Goal: Task Accomplishment & Management: Use online tool/utility

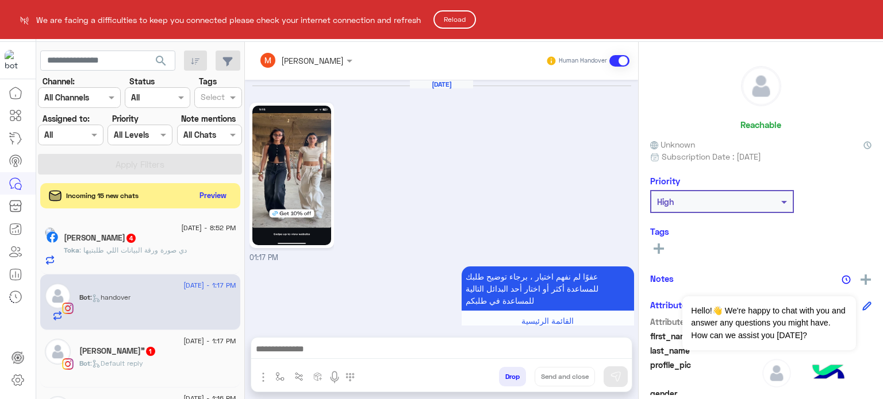
scroll to position [383, 0]
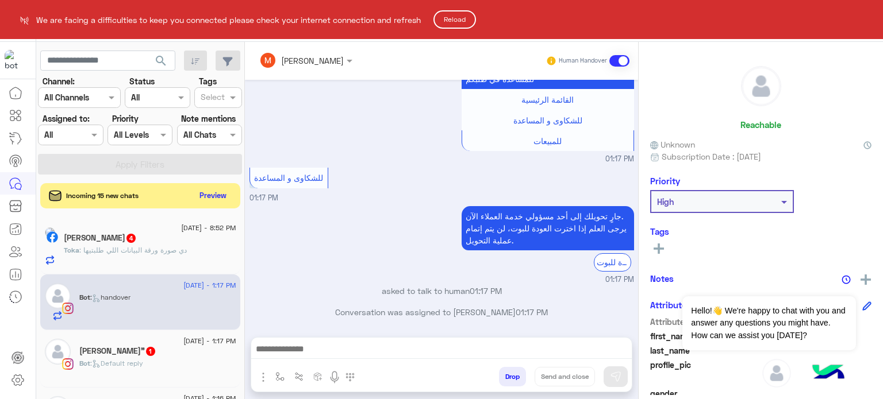
click at [454, 26] on button "Reload" at bounding box center [454, 19] width 43 height 18
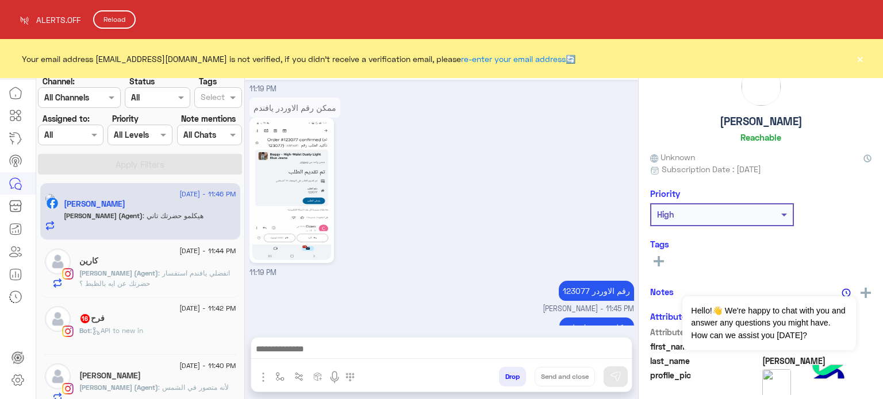
scroll to position [472, 0]
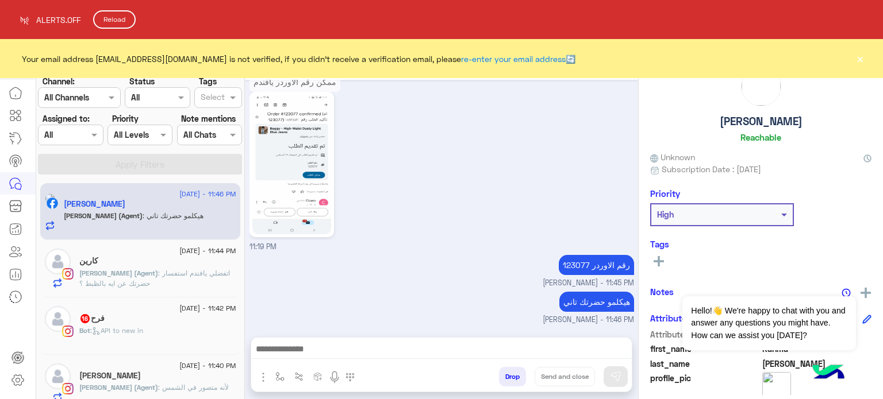
click at [112, 18] on button "Reload" at bounding box center [114, 19] width 43 height 18
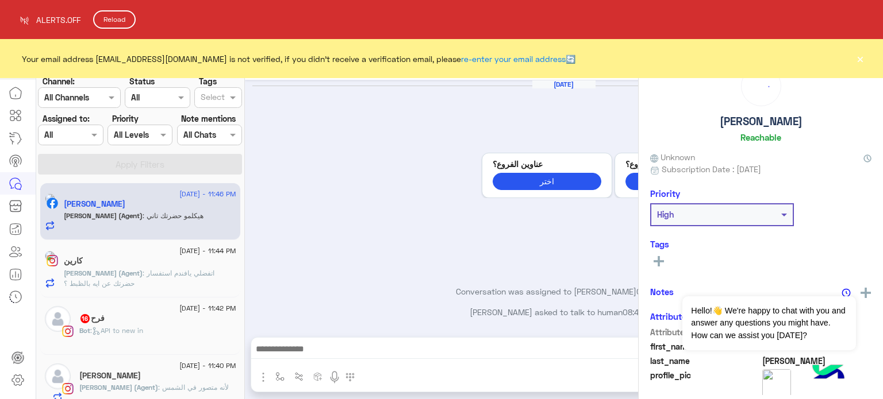
scroll to position [434, 0]
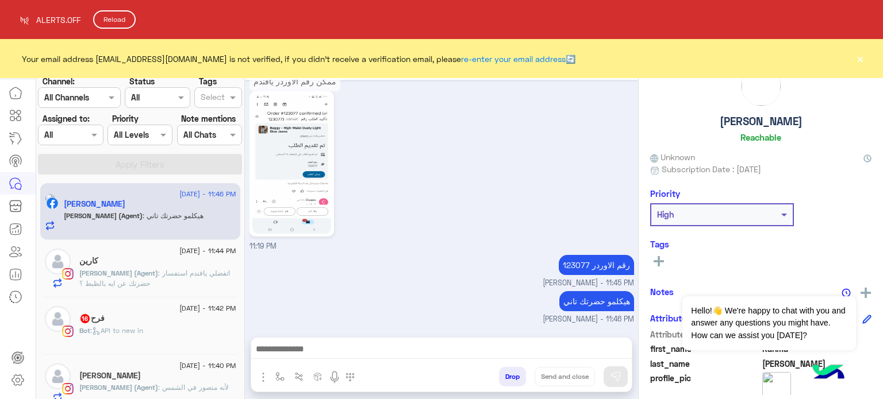
click at [861, 61] on html "ALERTS.OFF Reload Your email address monafaraghassan@gmail.com is not verified,…" at bounding box center [441, 199] width 883 height 399
click at [860, 59] on html "ALERTS.OFF Reload Your email address monafaraghassan@gmail.com is not verified,…" at bounding box center [441, 199] width 883 height 399
drag, startPoint x: 241, startPoint y: 211, endPoint x: 258, endPoint y: 314, distance: 104.8
click at [258, 314] on html "ALERTS.OFF Reload Your email address monafaraghassan@gmail.com is not verified,…" at bounding box center [441, 199] width 883 height 399
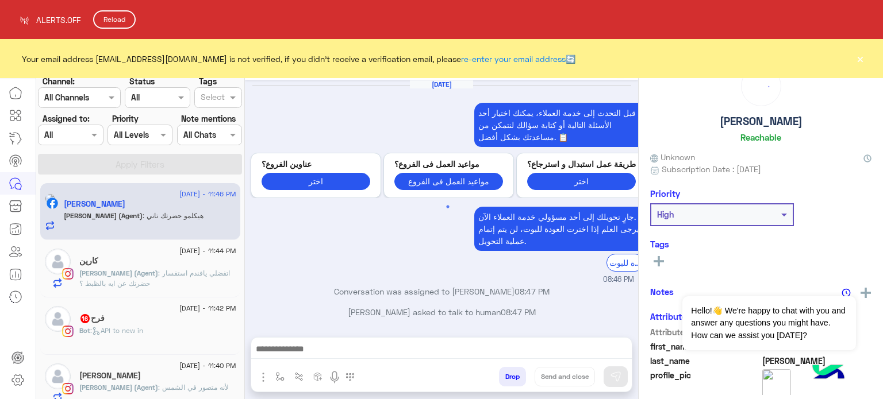
scroll to position [434, 0]
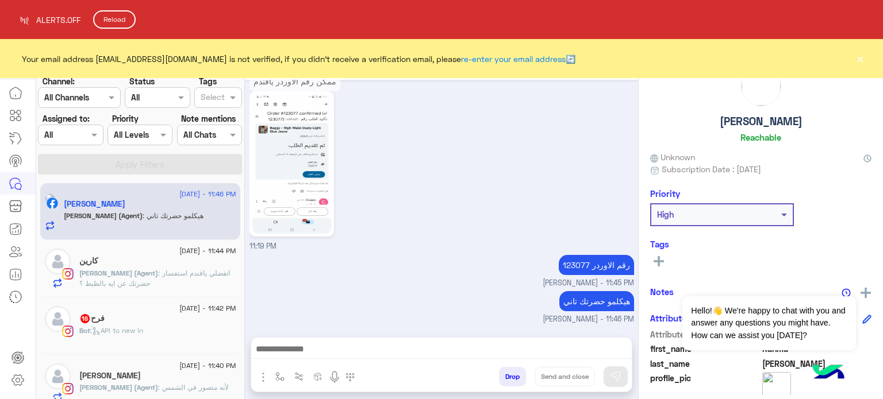
click at [120, 22] on button "Reload" at bounding box center [114, 19] width 43 height 18
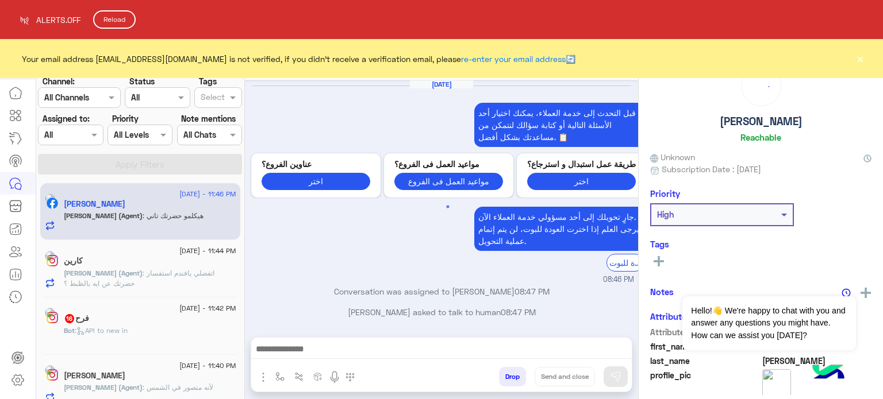
scroll to position [434, 0]
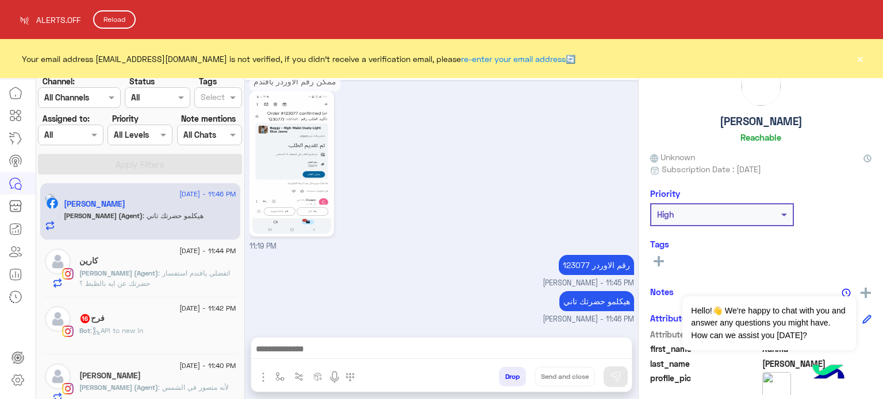
drag, startPoint x: 241, startPoint y: 195, endPoint x: 245, endPoint y: 230, distance: 34.7
click at [245, 230] on html "ALERTS.OFF Reload Your email address monafaraghassan@gmail.com is not verified,…" at bounding box center [441, 199] width 883 height 399
click at [860, 59] on html "ALERTS.OFF Reload Your email address monafaraghassan@gmail.com is not verified,…" at bounding box center [441, 199] width 883 height 399
click at [242, 193] on html "ALERTS.OFF Reload Your email address monafaraghassan@gmail.com is not verified,…" at bounding box center [441, 199] width 883 height 399
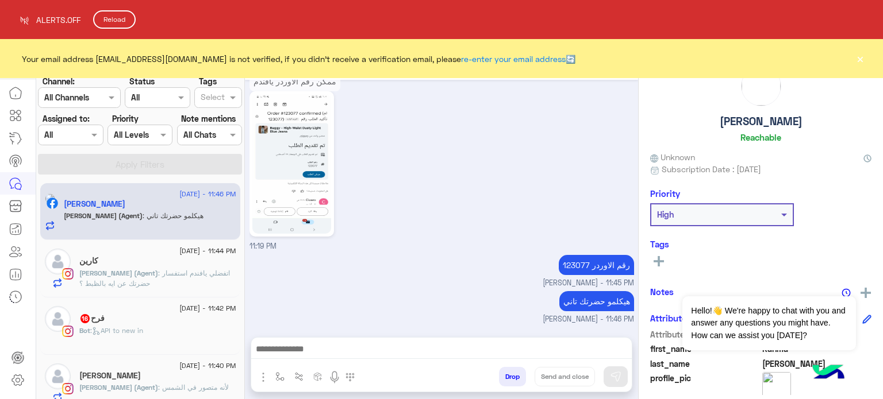
click at [76, 132] on html "ALERTS.OFF Reload Your email address monafaraghassan@gmail.com is not verified,…" at bounding box center [441, 199] width 883 height 399
click at [105, 22] on button "Reload" at bounding box center [114, 19] width 43 height 18
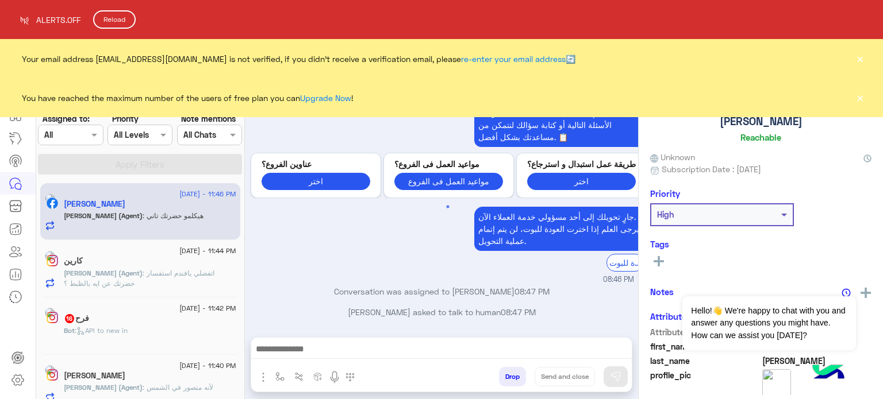
scroll to position [434, 0]
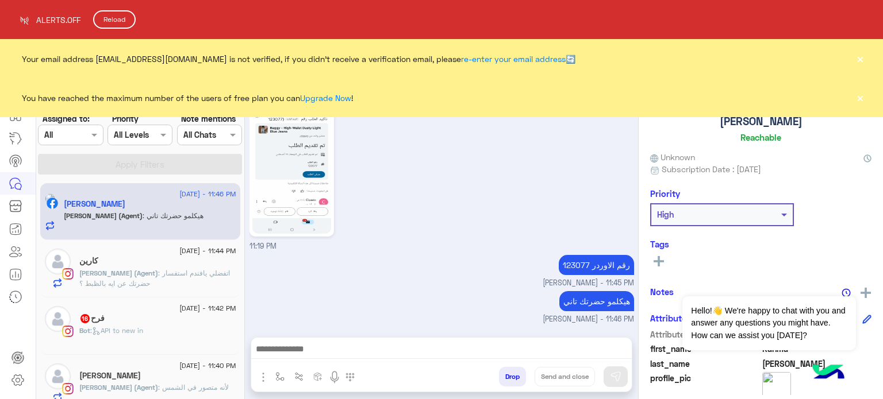
click at [860, 97] on html "ALERTS.OFF Reload Your email address monafaraghassan@gmail.com is not verified,…" at bounding box center [441, 199] width 883 height 399
click at [862, 57] on html "ALERTS.OFF Reload Your email address monafaraghassan@gmail.com is not verified,…" at bounding box center [441, 199] width 883 height 399
click at [333, 99] on html "ALERTS.OFF Reload Your email address monafaraghassan@gmail.com is not verified,…" at bounding box center [441, 199] width 883 height 399
click at [105, 20] on button "Reload" at bounding box center [114, 19] width 43 height 18
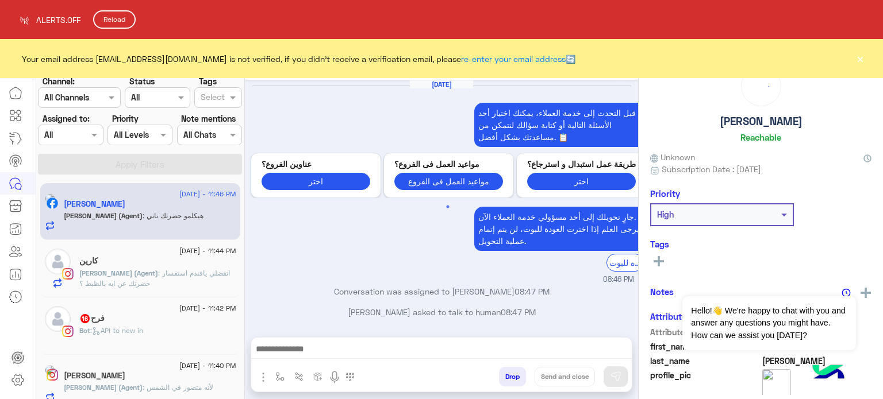
scroll to position [434, 0]
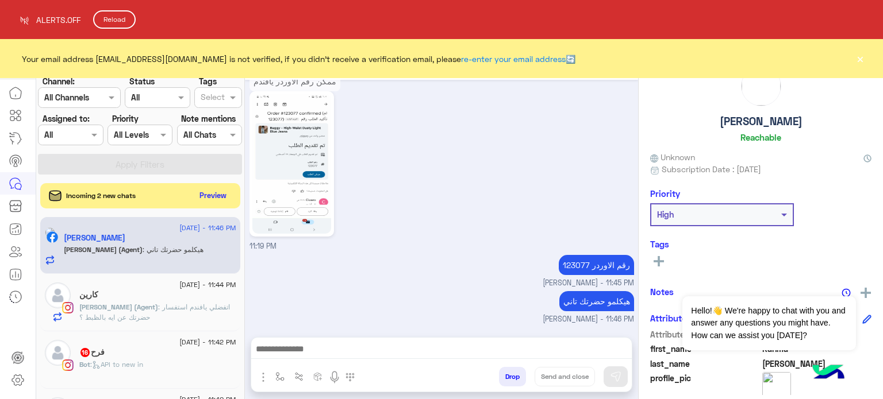
click at [111, 21] on button "Reload" at bounding box center [114, 19] width 43 height 18
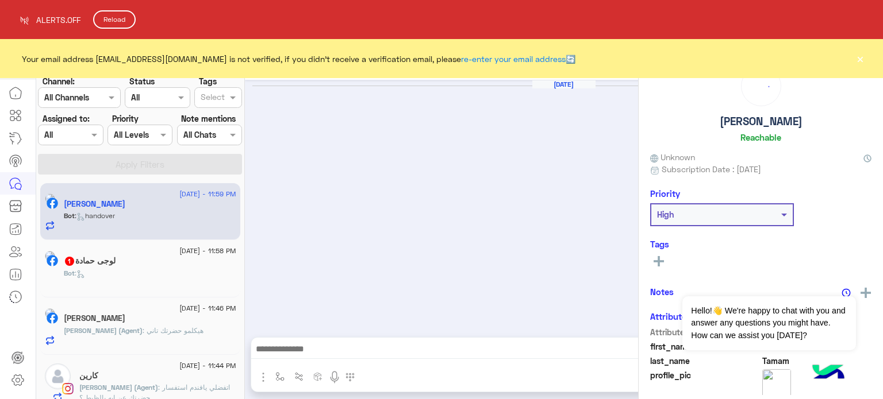
scroll to position [594, 0]
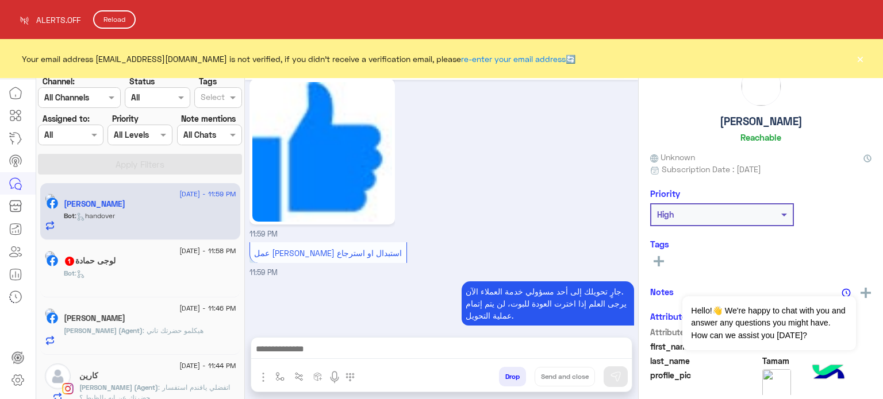
click at [111, 21] on button "Reload" at bounding box center [114, 19] width 43 height 18
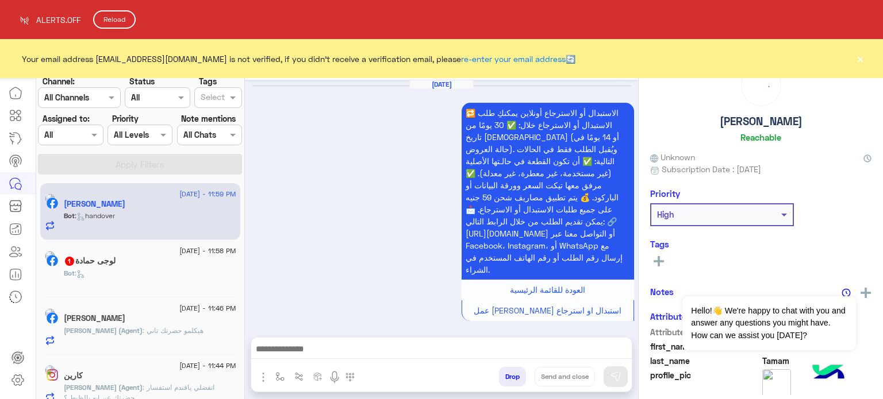
scroll to position [594, 0]
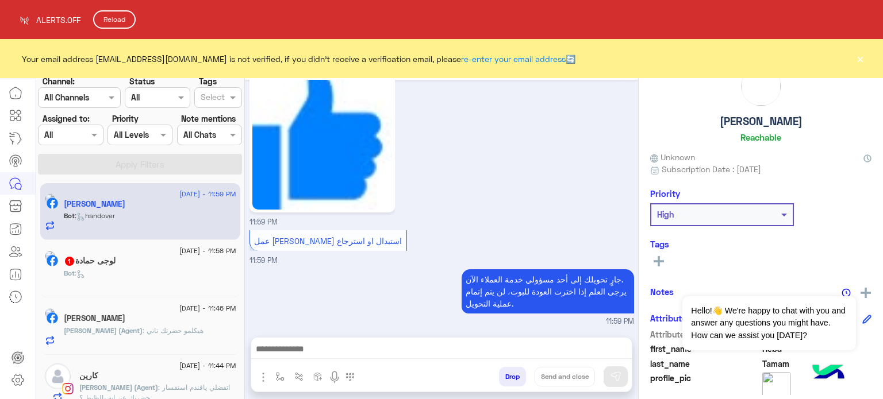
click at [860, 61] on html "ALERTS.OFF Reload Your email address [EMAIL_ADDRESS][DOMAIN_NAME] is not verifi…" at bounding box center [441, 199] width 883 height 399
click at [125, 22] on button "Reload" at bounding box center [114, 19] width 43 height 18
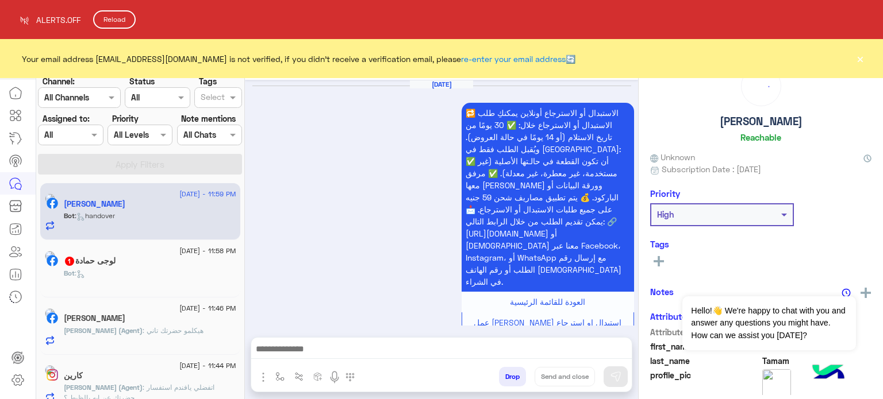
scroll to position [594, 0]
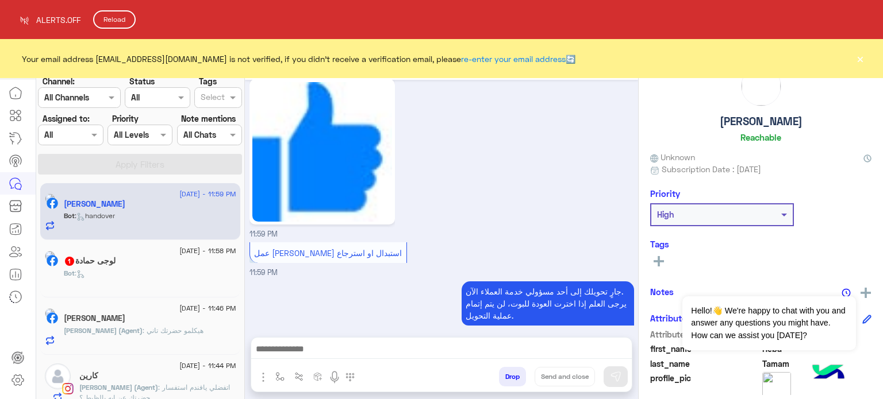
click at [76, 138] on html "ALERTS.OFF Reload Your email address monafaraghassan@gmail.com is not verified,…" at bounding box center [441, 199] width 883 height 399
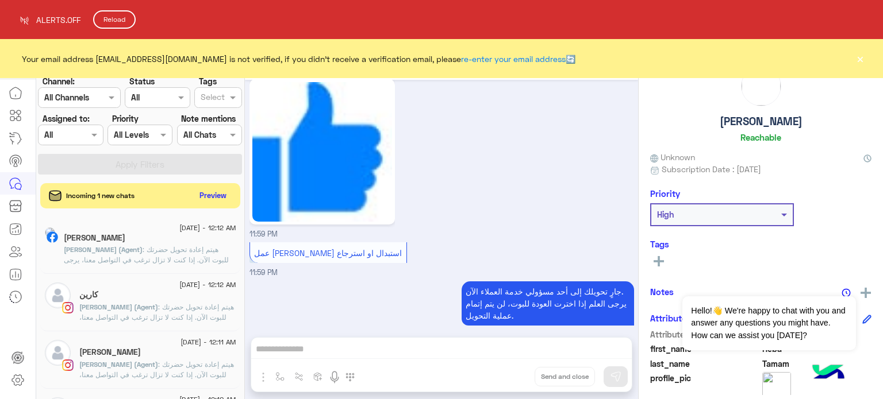
scroll to position [697, 0]
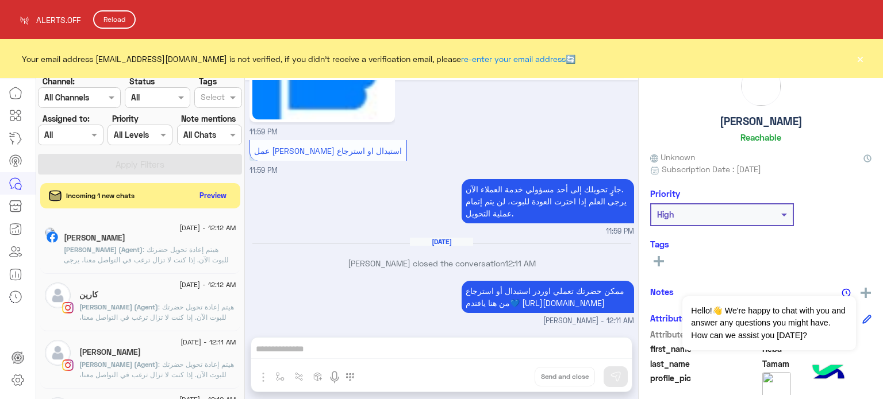
click at [106, 24] on button "Reload" at bounding box center [114, 19] width 43 height 18
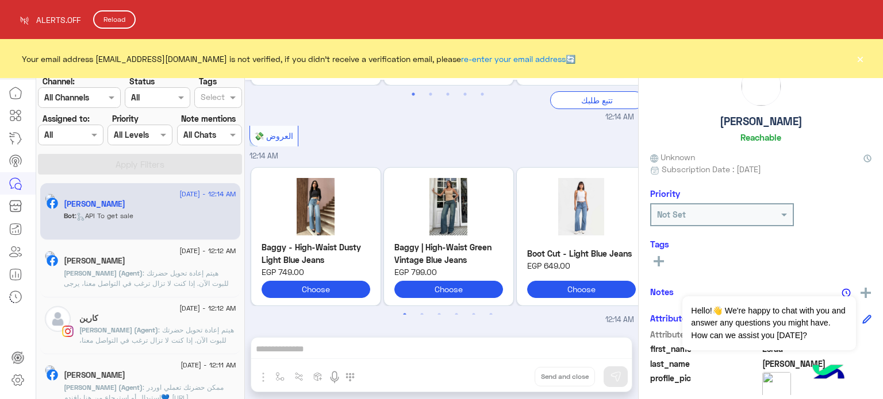
scroll to position [585, 0]
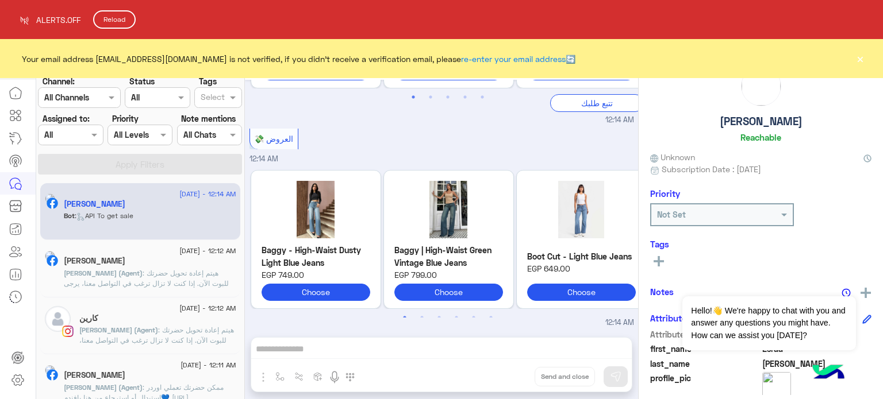
click at [382, 165] on html "ALERTS.OFF Reload Your email address monafaraghassan@gmail.com is not verified,…" at bounding box center [441, 199] width 883 height 399
click at [124, 19] on button "Reload" at bounding box center [114, 19] width 43 height 18
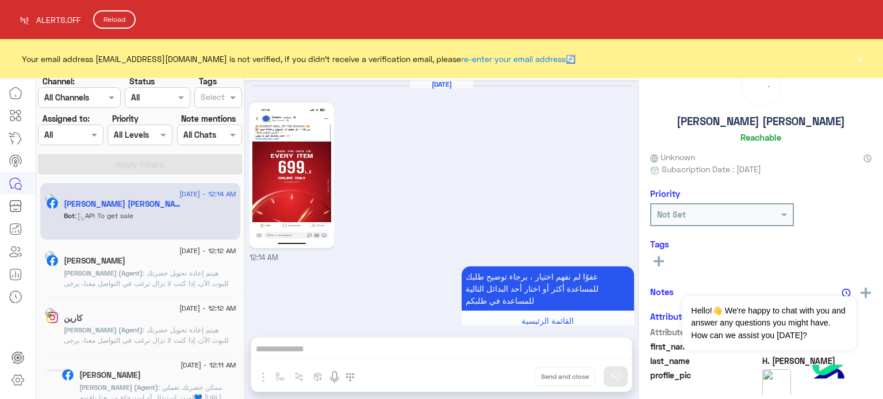
scroll to position [585, 0]
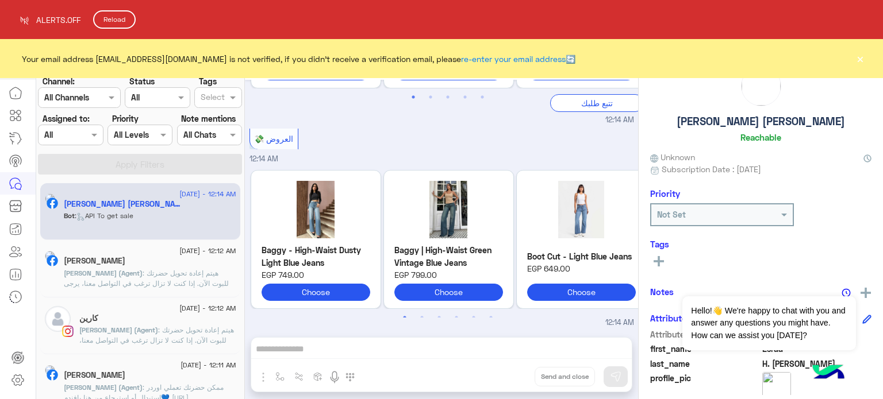
click at [378, 137] on html "ALERTS.OFF Reload Your email address monafaraghassan@gmail.com is not verified,…" at bounding box center [441, 199] width 883 height 399
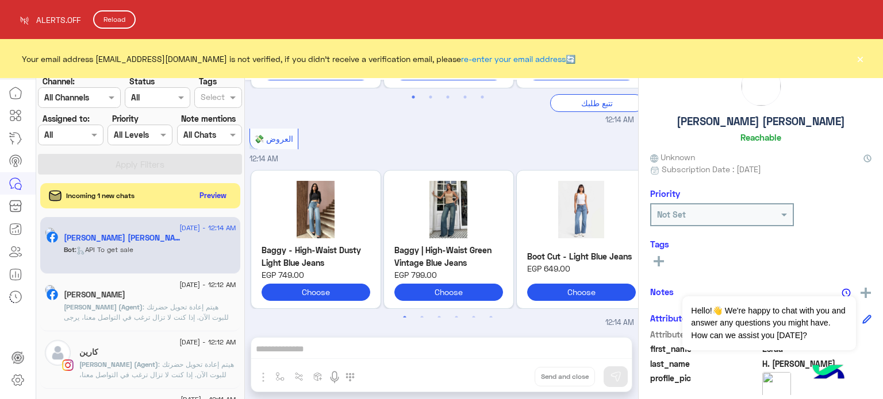
click at [211, 195] on html "ALERTS.OFF Reload Your email address monafaraghassan@gmail.com is not verified,…" at bounding box center [441, 199] width 883 height 399
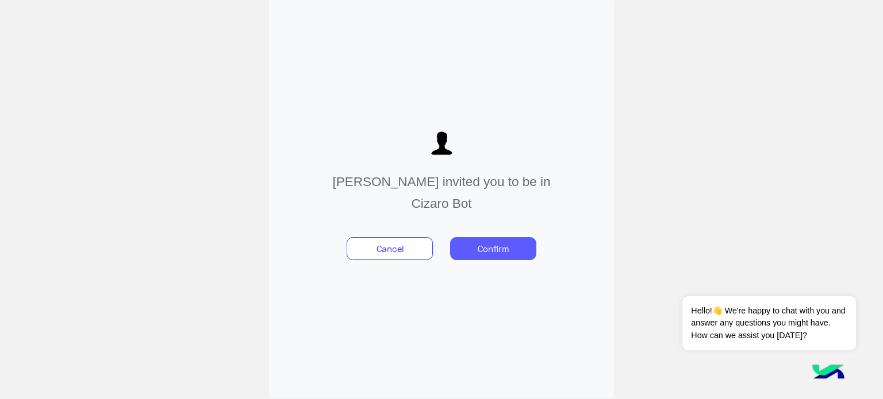
click at [517, 250] on button "Confirm" at bounding box center [493, 248] width 86 height 23
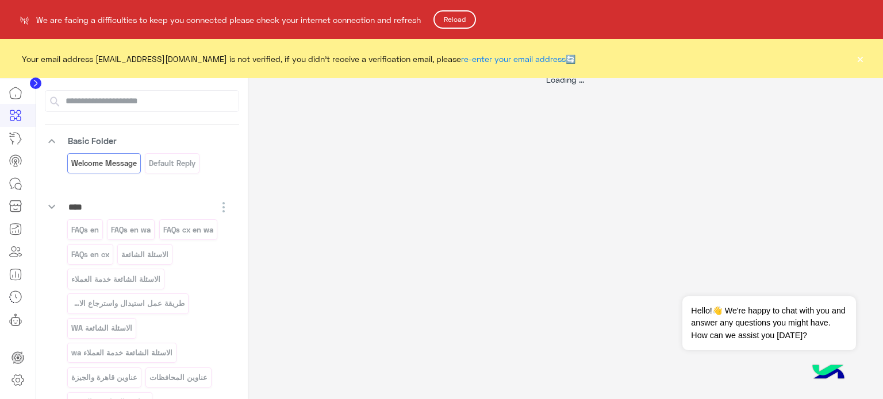
select select "*"
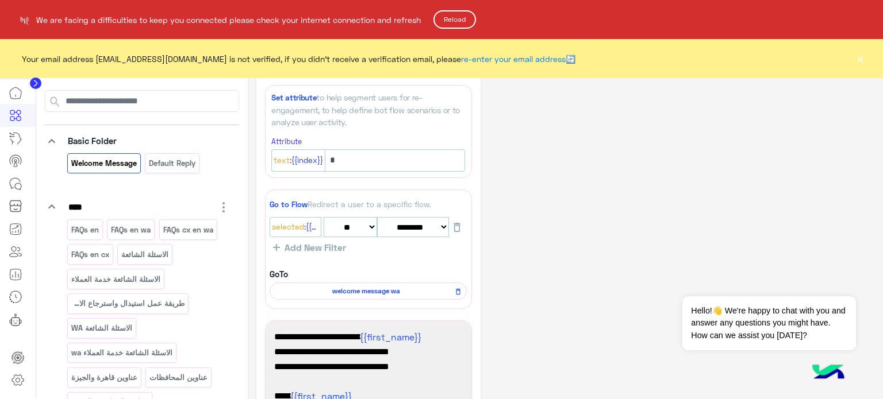
click at [16, 187] on html "We are facing a difficulties to keep you connected please check your internet c…" at bounding box center [441, 199] width 883 height 399
click at [470, 16] on button "Reload" at bounding box center [454, 19] width 43 height 18
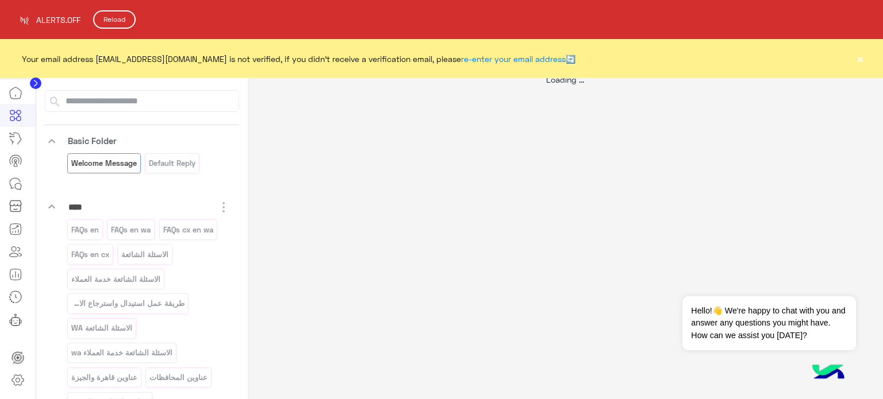
select select "*"
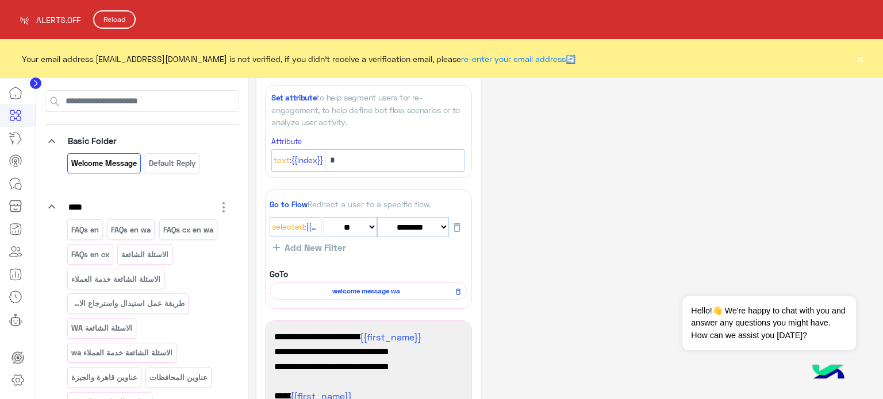
click at [14, 185] on html "ALERTS.OFF Reload Your email address monafaraghassan@gmail.com is not verified,…" at bounding box center [441, 199] width 883 height 399
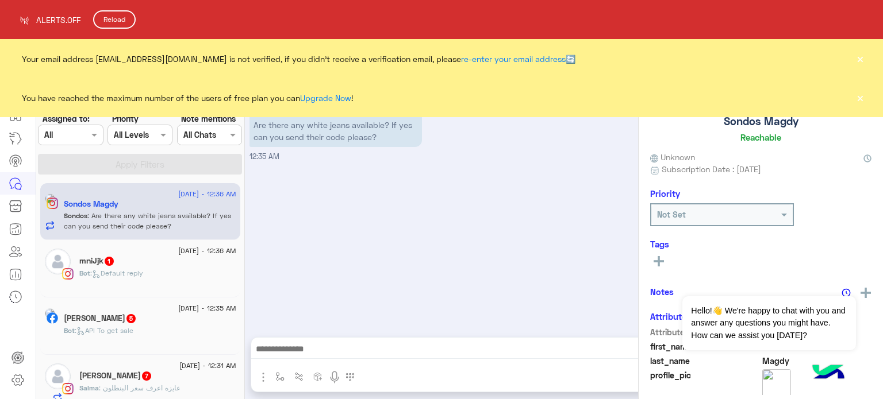
scroll to position [542, 0]
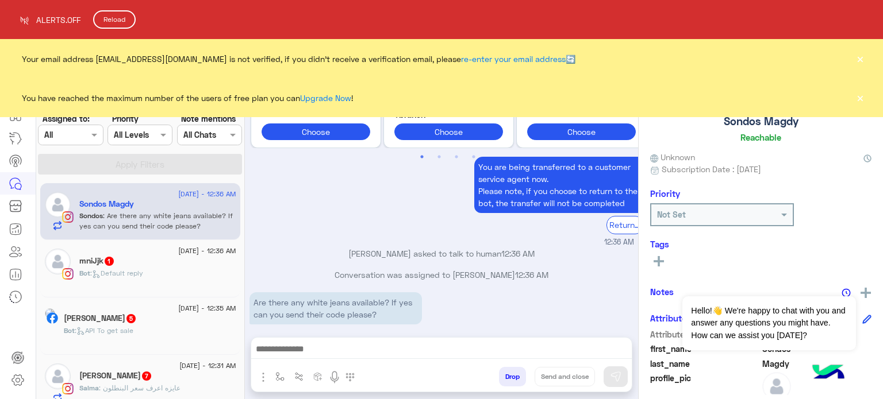
click at [120, 24] on button "Reload" at bounding box center [114, 19] width 43 height 18
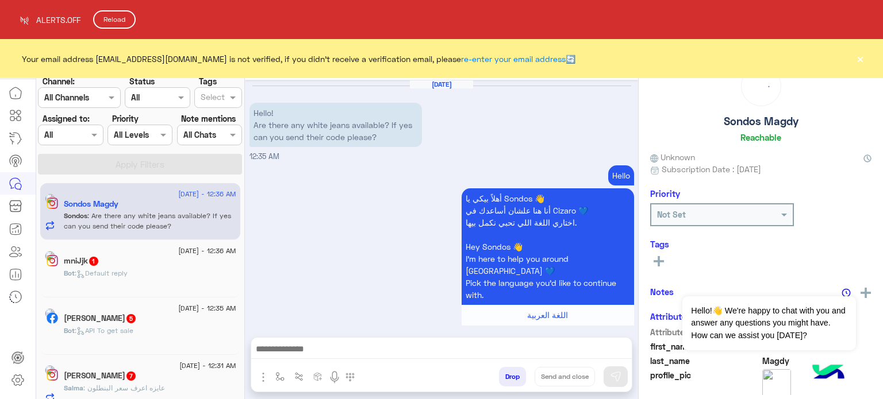
scroll to position [542, 0]
